Goal: Check status

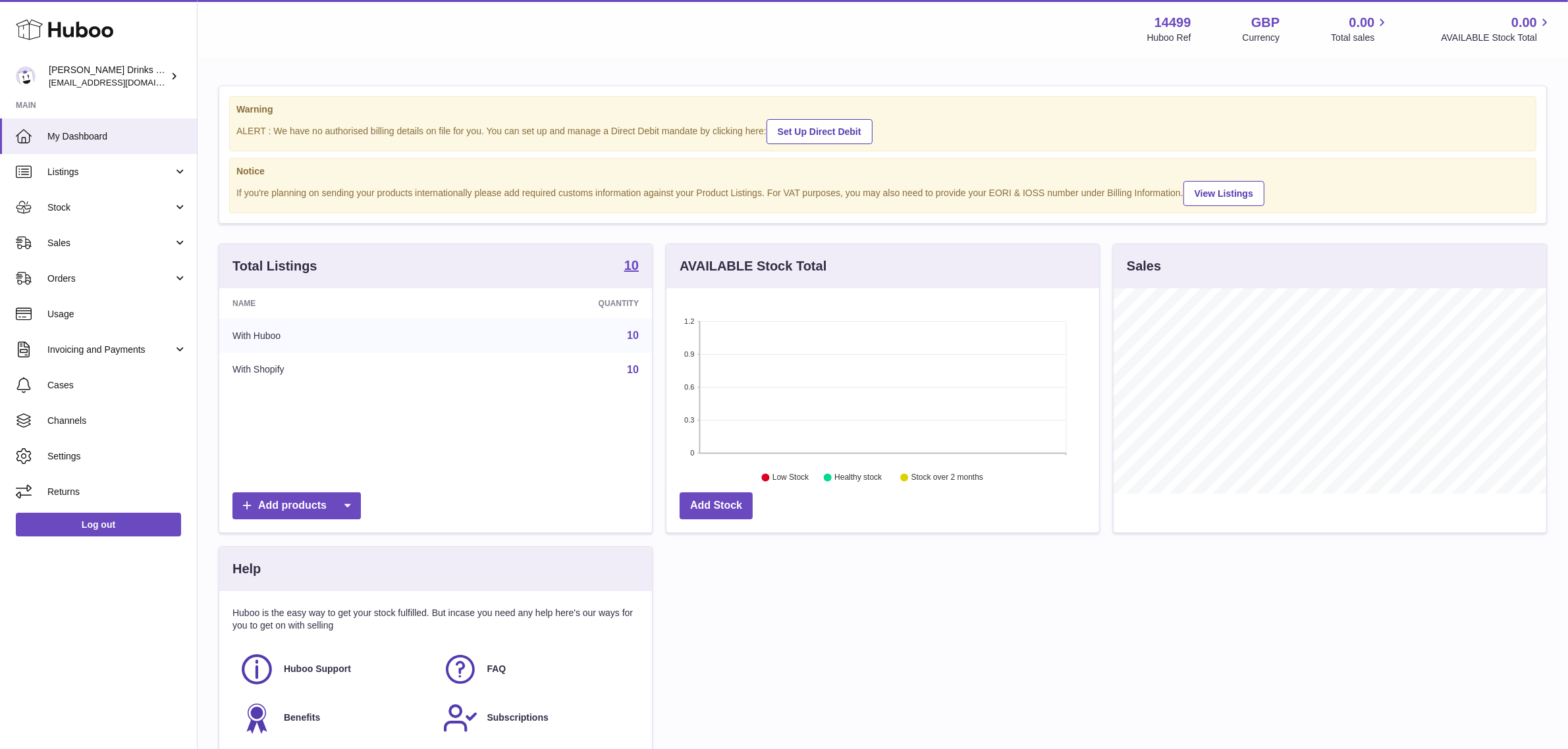
scroll to position [205, 433]
click at [117, 238] on span "Sales" at bounding box center [110, 243] width 126 height 12
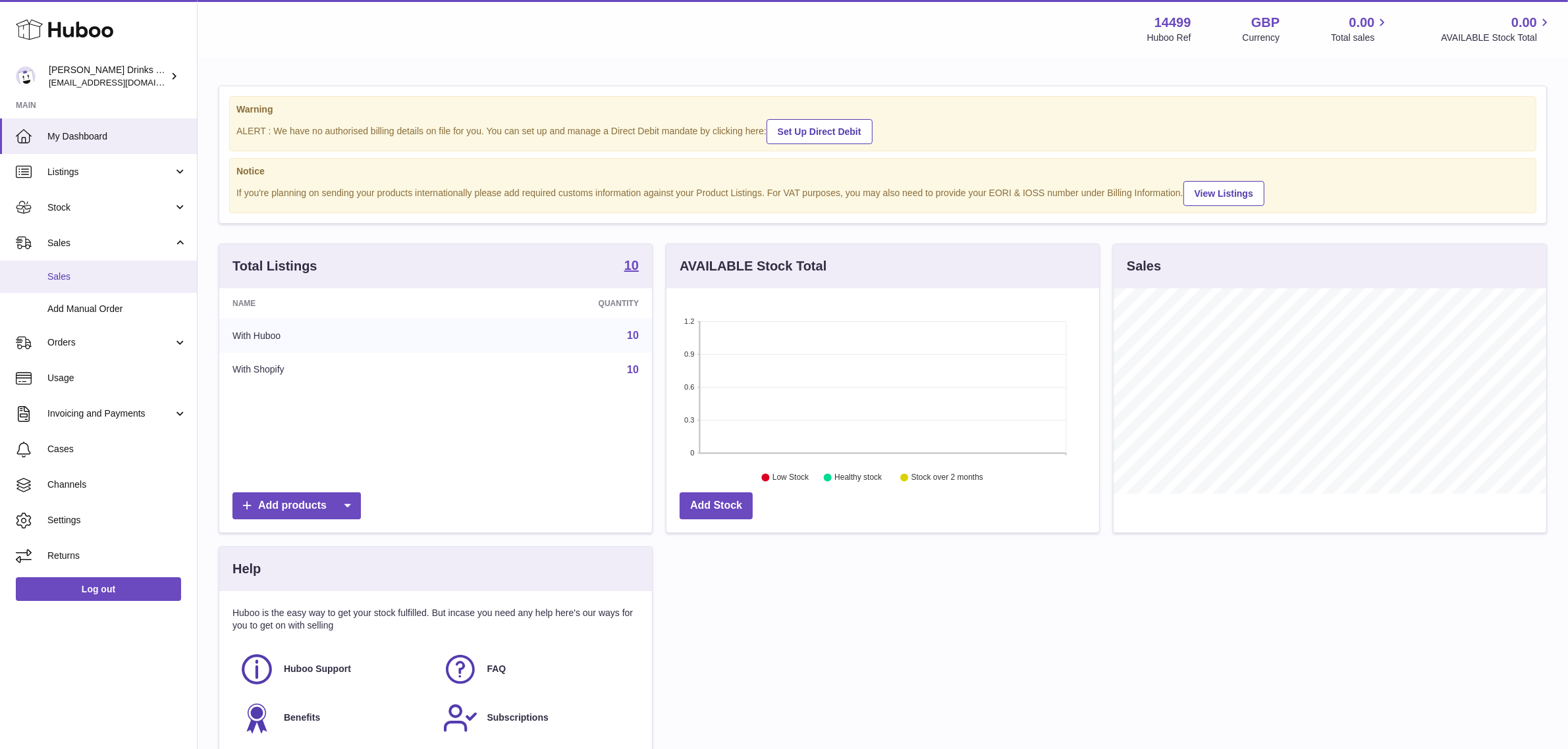
click at [107, 266] on link "Sales" at bounding box center [98, 277] width 197 height 32
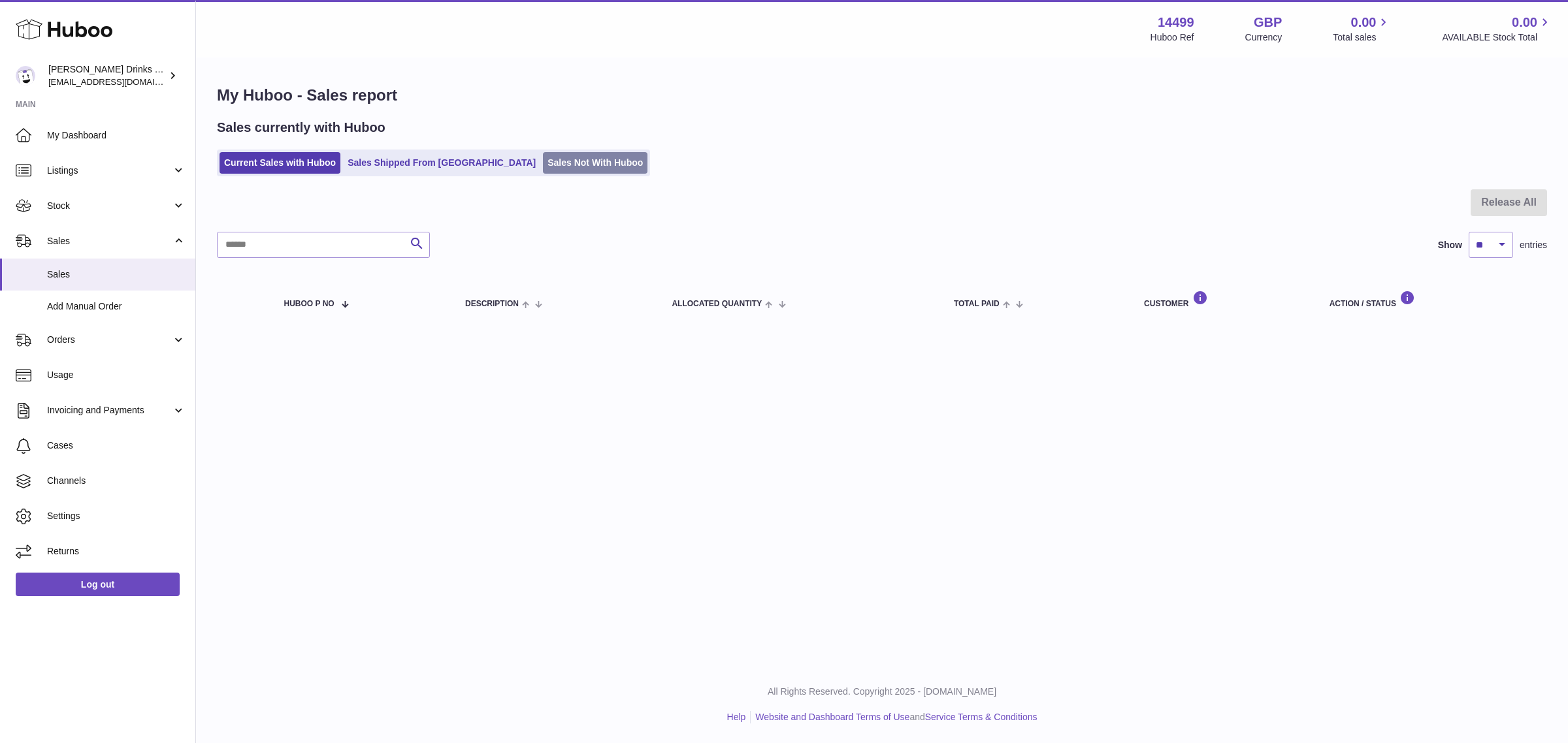
click at [543, 155] on link "Sales Not With Huboo" at bounding box center [595, 163] width 104 height 22
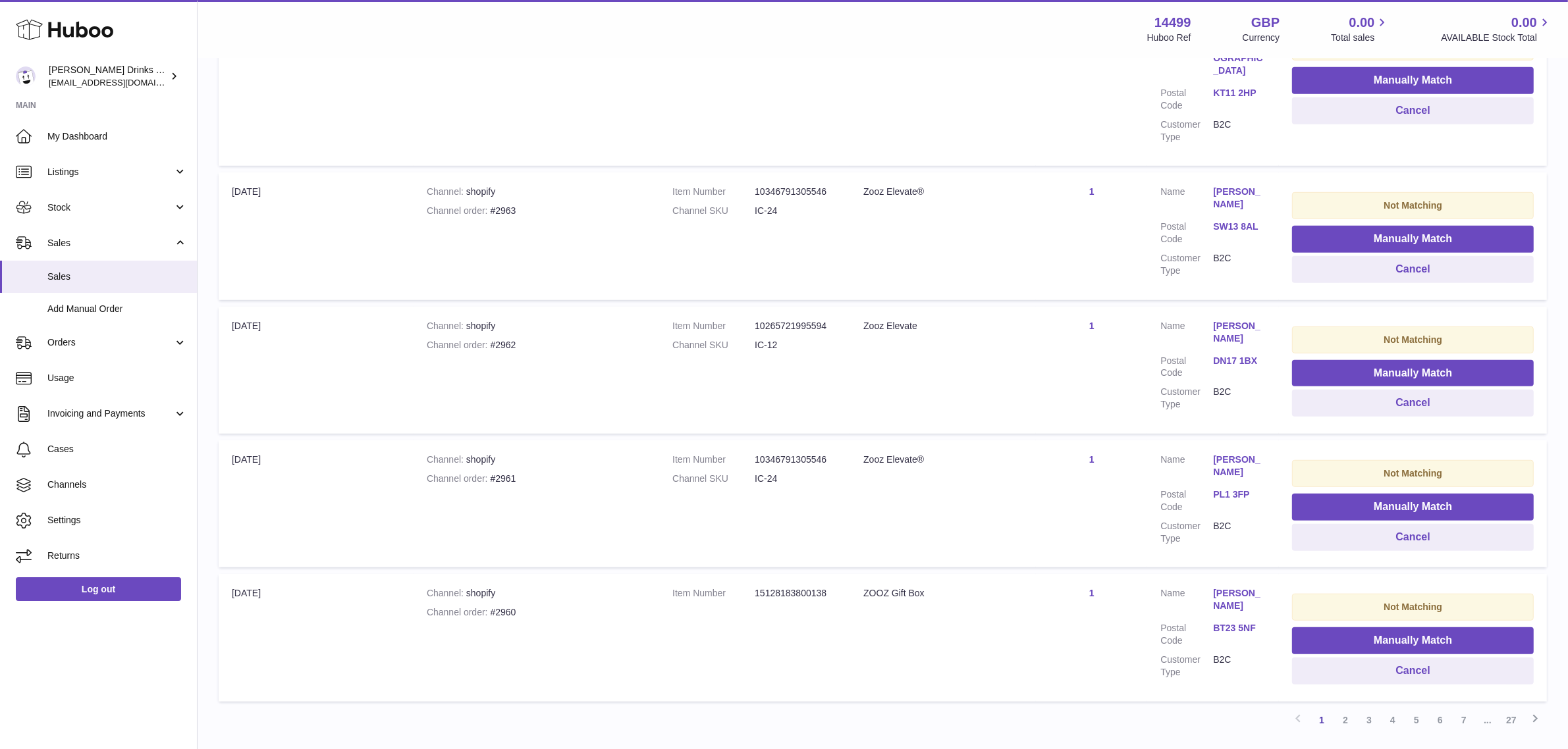
scroll to position [1071, 0]
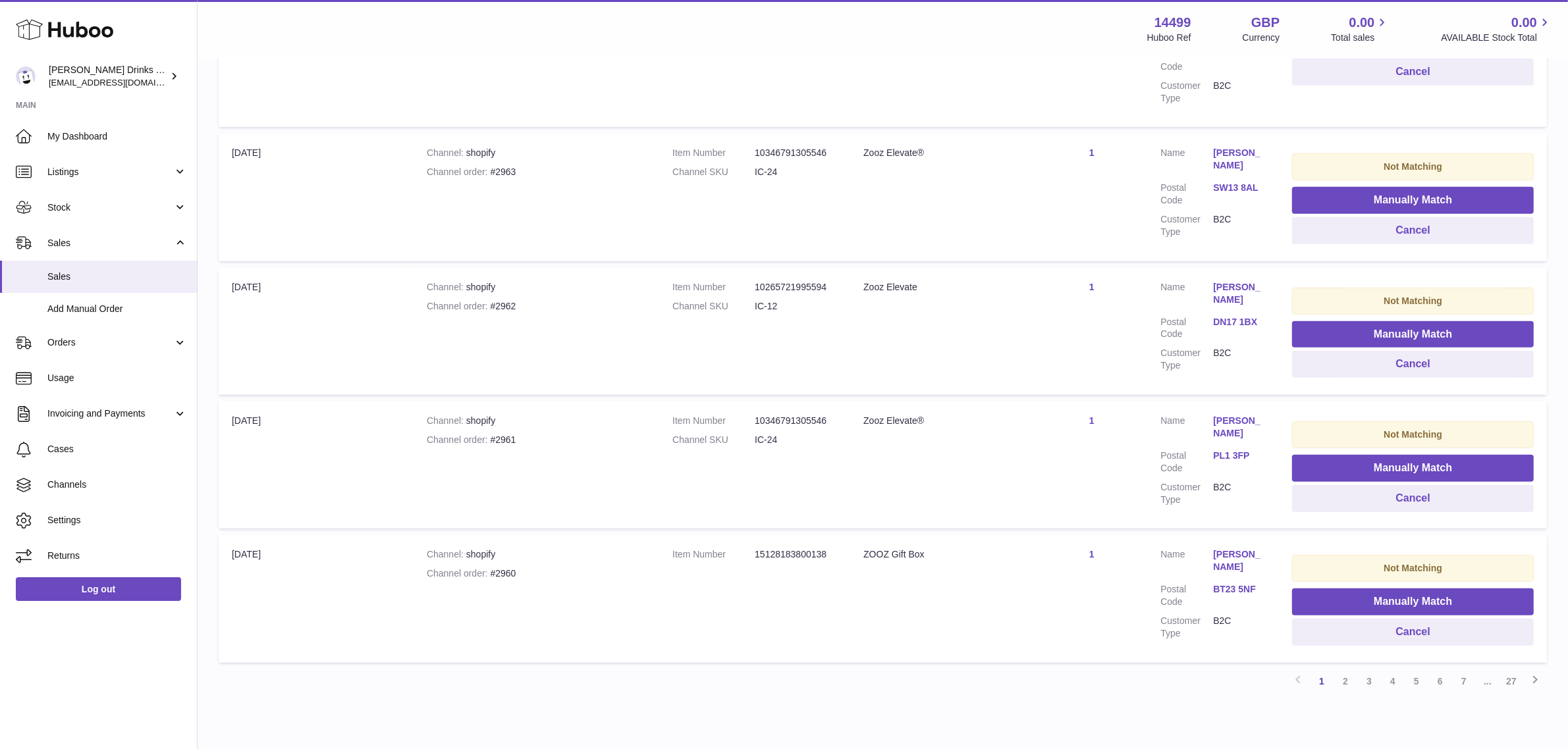
click at [380, 581] on td "Import date 17th Sep" at bounding box center [316, 599] width 195 height 127
